Goal: Check status: Check status

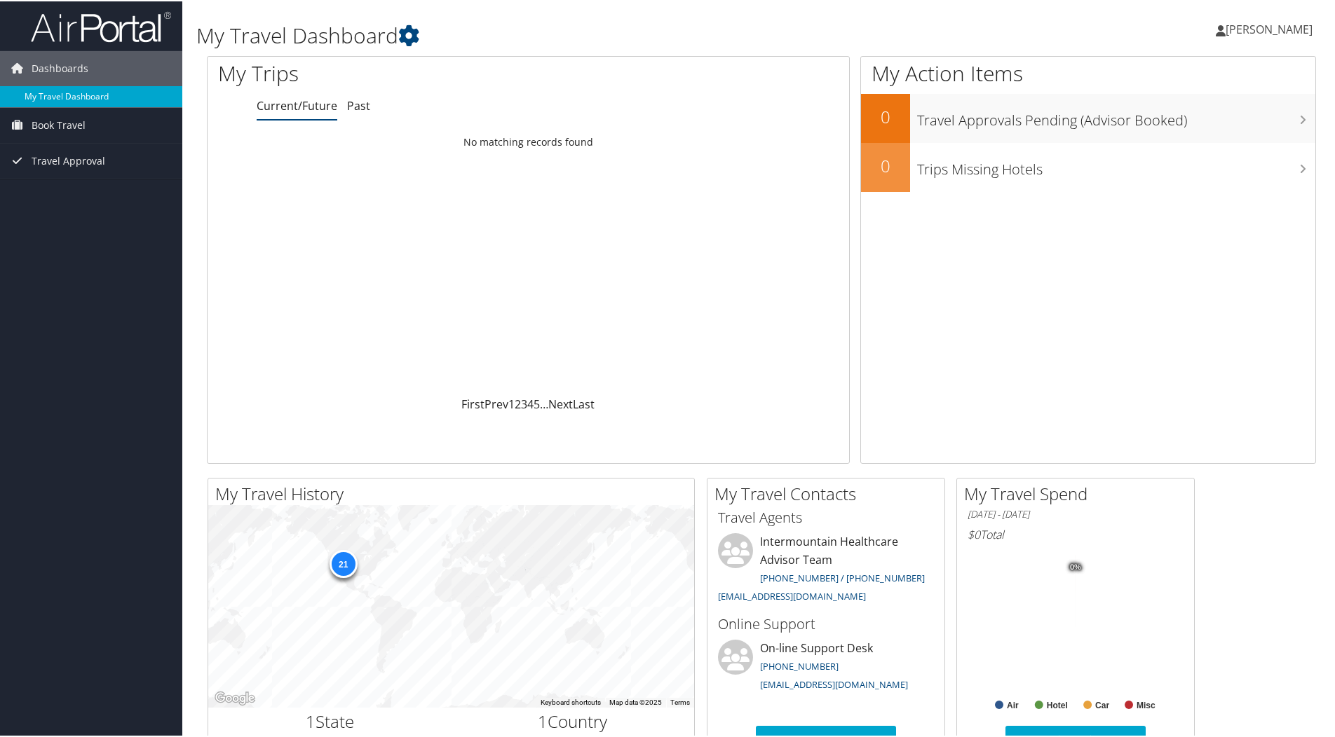
click at [67, 91] on link "My Travel Dashboard" at bounding box center [91, 95] width 182 height 21
click at [72, 156] on span "Travel Approval" at bounding box center [69, 159] width 74 height 35
click at [66, 185] on link "Pending Trip Approvals" at bounding box center [91, 187] width 182 height 21
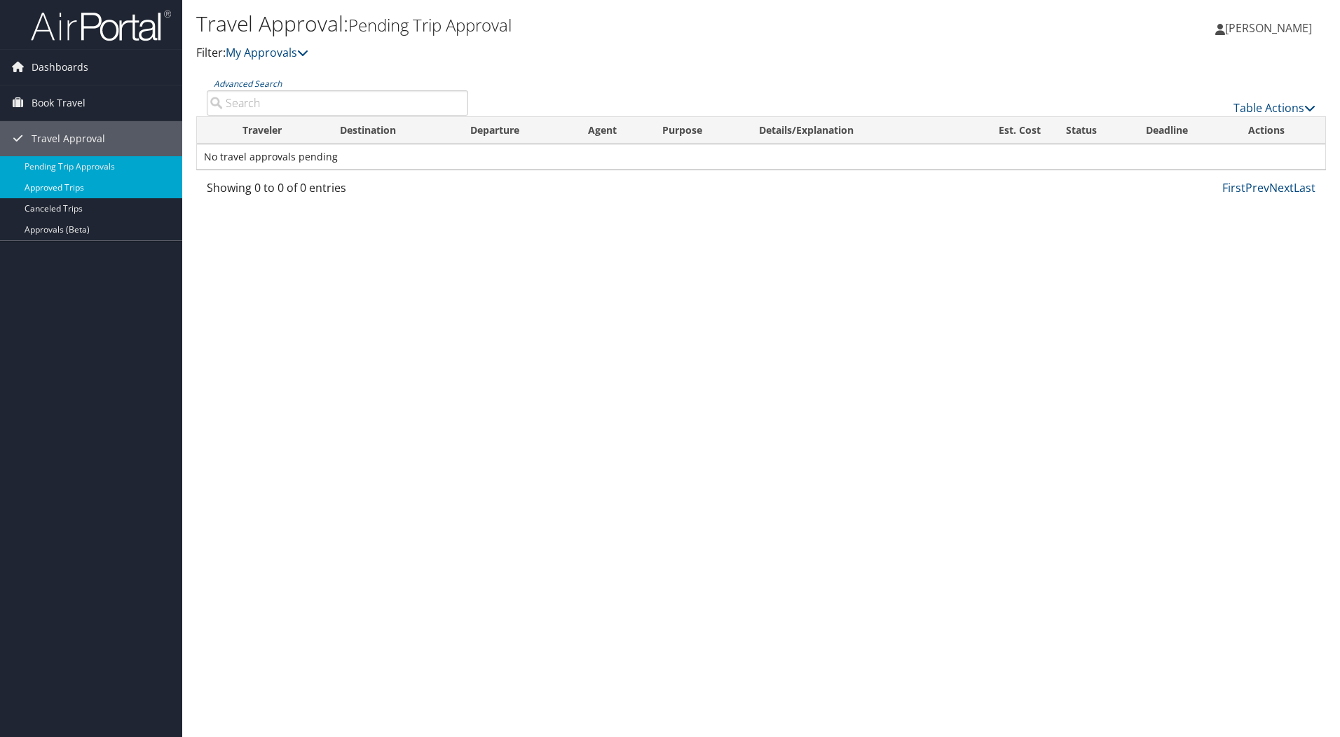
click at [24, 185] on link "Approved Trips" at bounding box center [91, 187] width 182 height 21
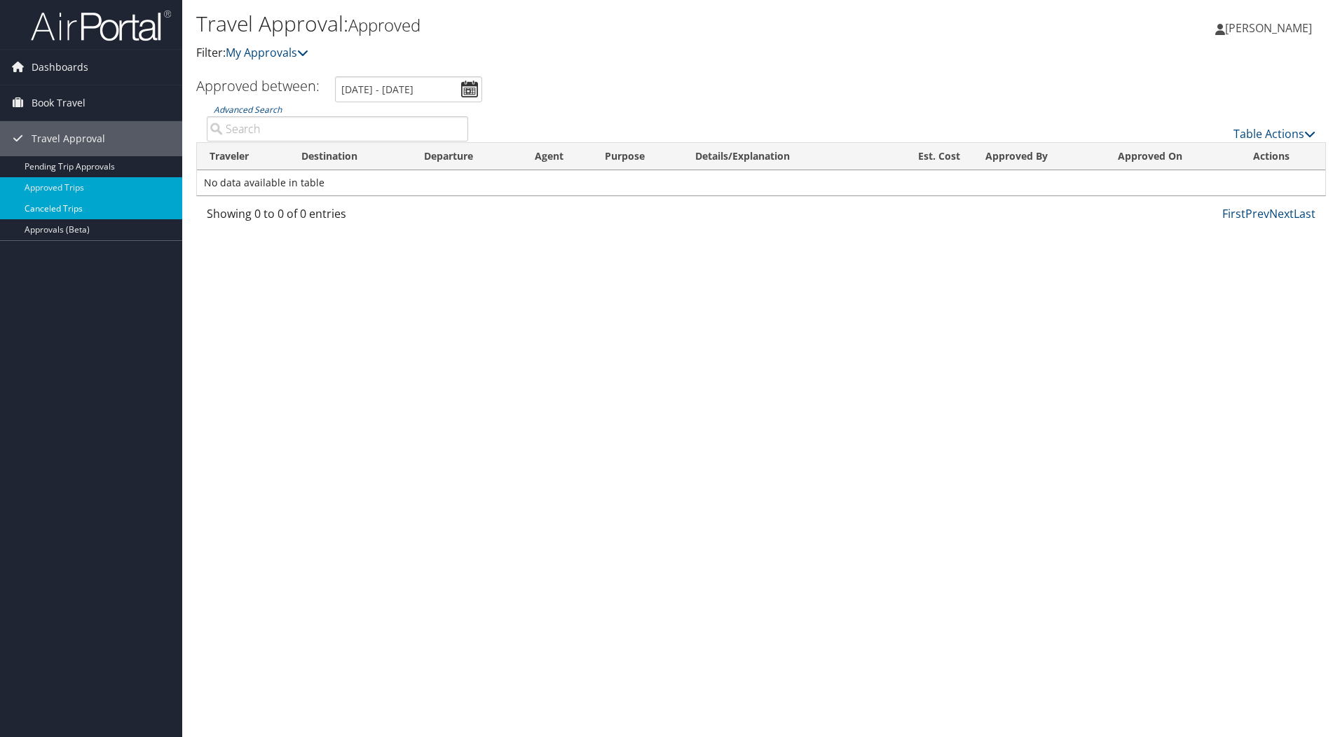
click at [37, 205] on link "Canceled Trips" at bounding box center [91, 208] width 182 height 21
click at [82, 65] on span "Dashboards" at bounding box center [60, 67] width 57 height 35
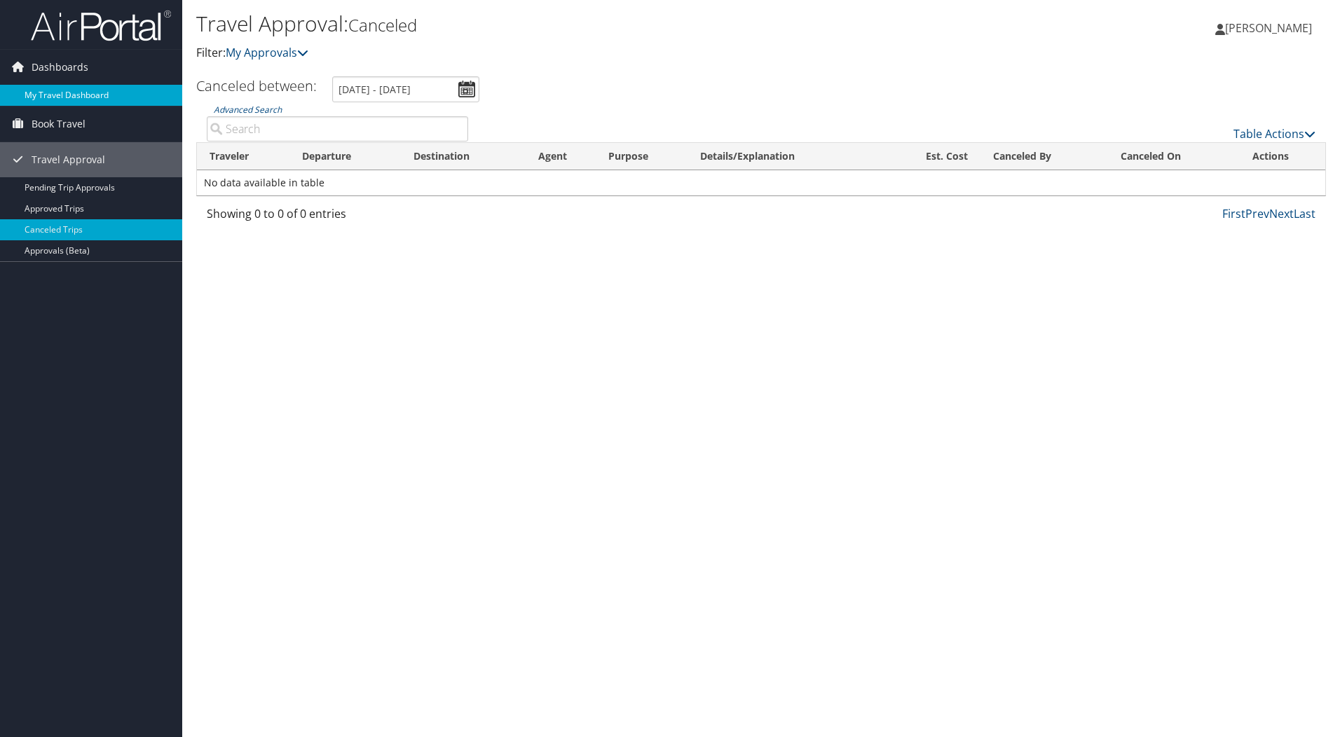
click at [75, 90] on link "My Travel Dashboard" at bounding box center [91, 95] width 182 height 21
